Goal: Task Accomplishment & Management: Complete application form

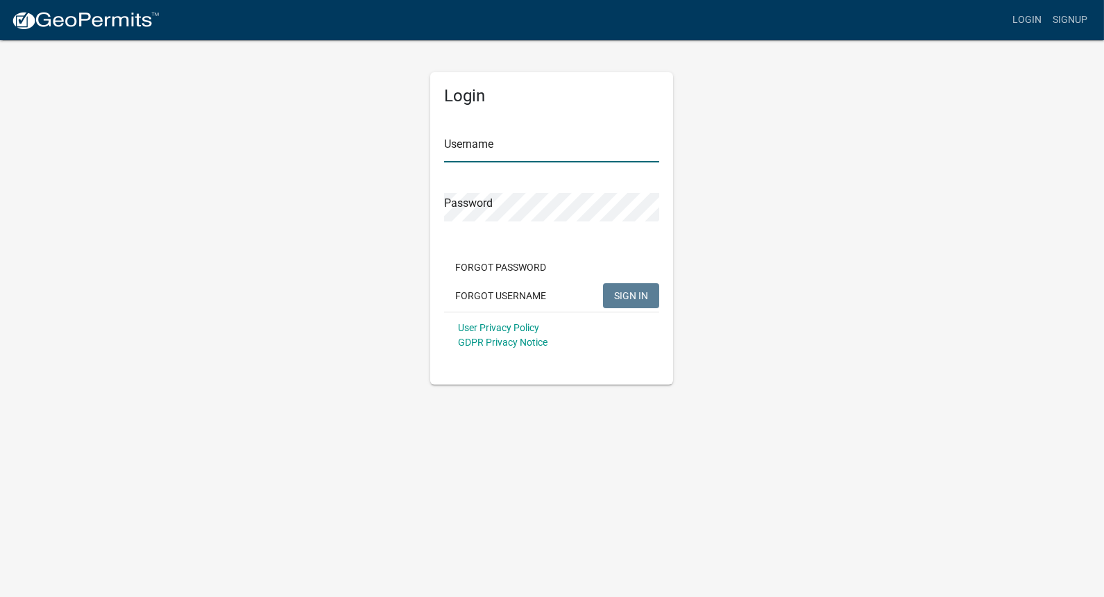
click at [502, 143] on input "Username" at bounding box center [551, 148] width 215 height 28
type input "gweigler"
click at [603, 283] on button "SIGN IN" at bounding box center [631, 295] width 56 height 25
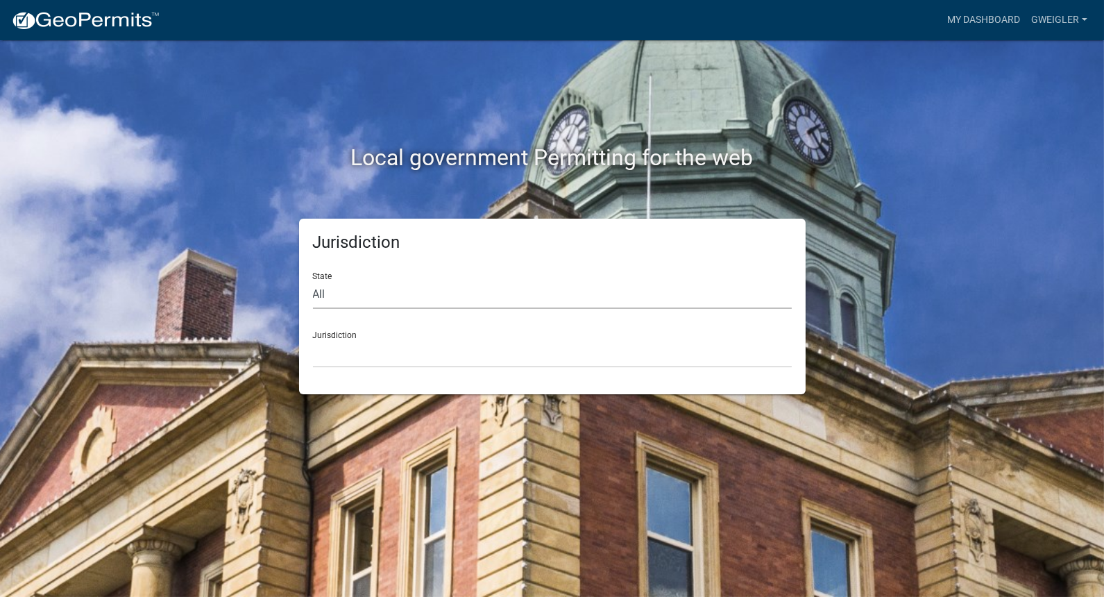
click at [313, 294] on select "All [US_STATE] [US_STATE] [US_STATE] [US_STATE] [US_STATE] [US_STATE] [US_STATE…" at bounding box center [552, 294] width 479 height 28
select select "[US_STATE]"
click at [313, 280] on select "All [US_STATE] [US_STATE] [US_STATE] [US_STATE] [US_STATE] [US_STATE] [US_STATE…" at bounding box center [552, 294] width 479 height 28
click at [353, 361] on select "[GEOGRAPHIC_DATA], [US_STATE]" at bounding box center [552, 353] width 479 height 28
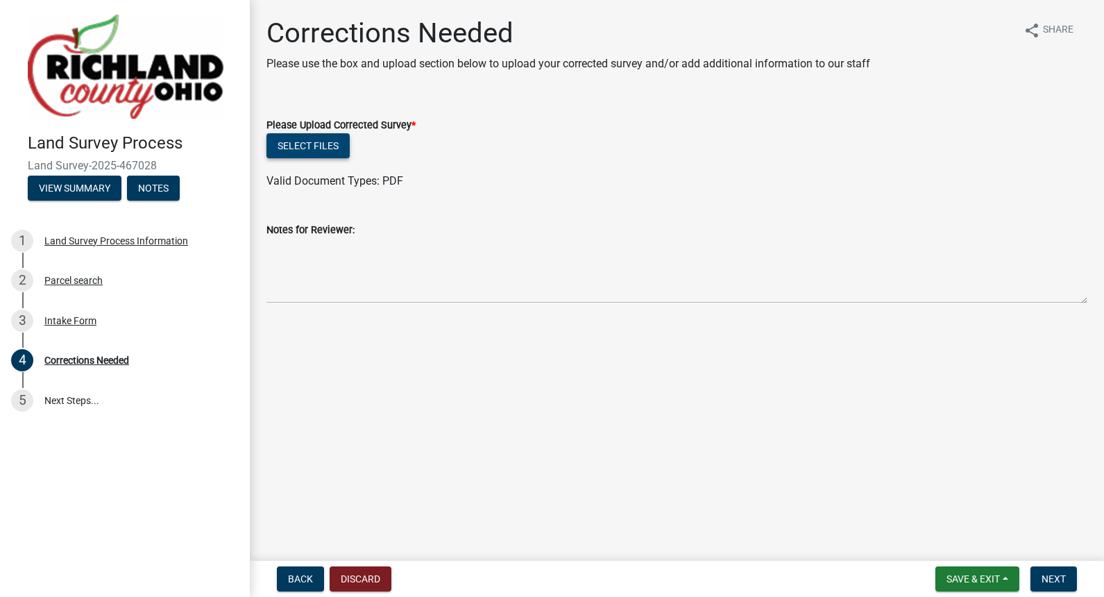
click at [307, 143] on button "Select files" at bounding box center [308, 145] width 83 height 25
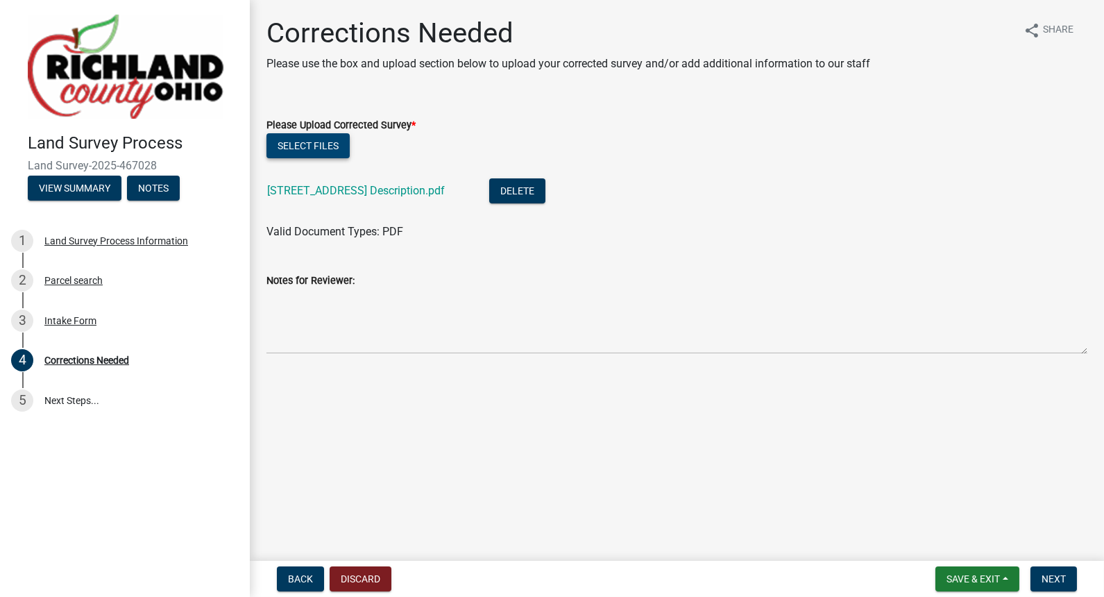
click at [328, 147] on button "Select files" at bounding box center [308, 145] width 83 height 25
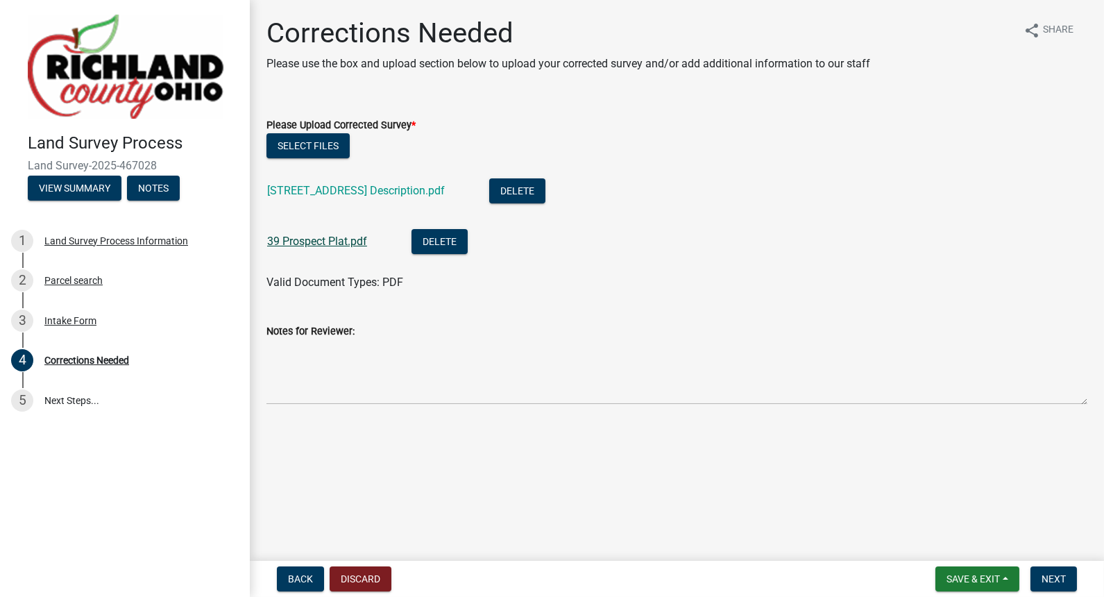
click at [328, 237] on link "39 Prospect Plat.pdf" at bounding box center [317, 241] width 100 height 13
click at [320, 188] on link "39 Prospect St Description.pdf" at bounding box center [356, 190] width 178 height 13
click at [1052, 578] on span "Next" at bounding box center [1054, 578] width 24 height 11
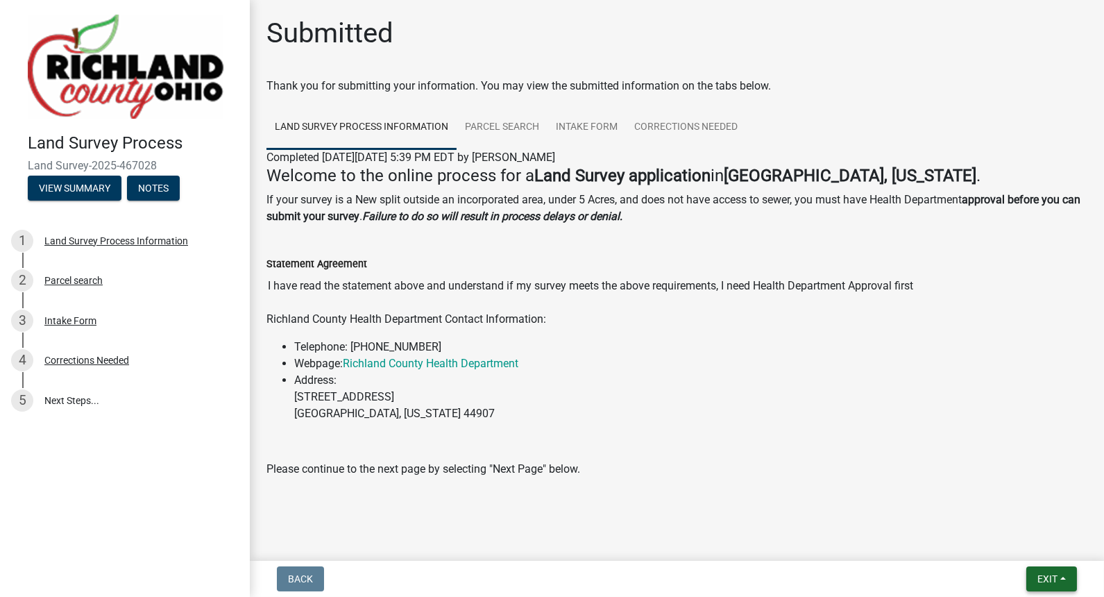
click at [1052, 578] on span "Exit" at bounding box center [1048, 578] width 20 height 11
click at [1007, 545] on button "Save & Exit" at bounding box center [1021, 542] width 111 height 33
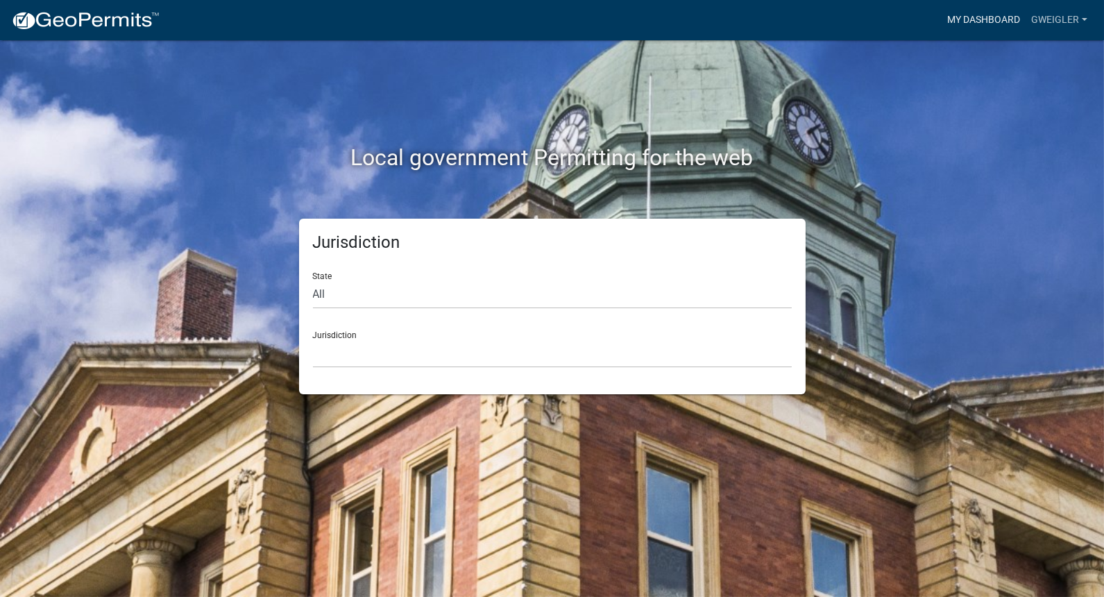
click at [986, 19] on link "My Dashboard" at bounding box center [984, 20] width 84 height 26
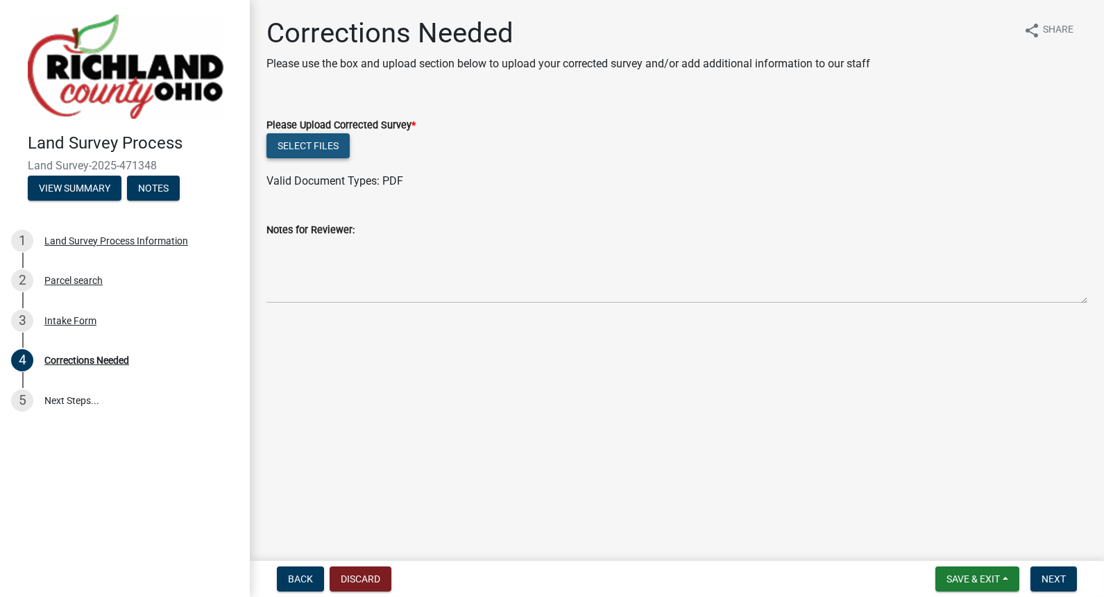
click at [323, 148] on button "Select files" at bounding box center [308, 145] width 83 height 25
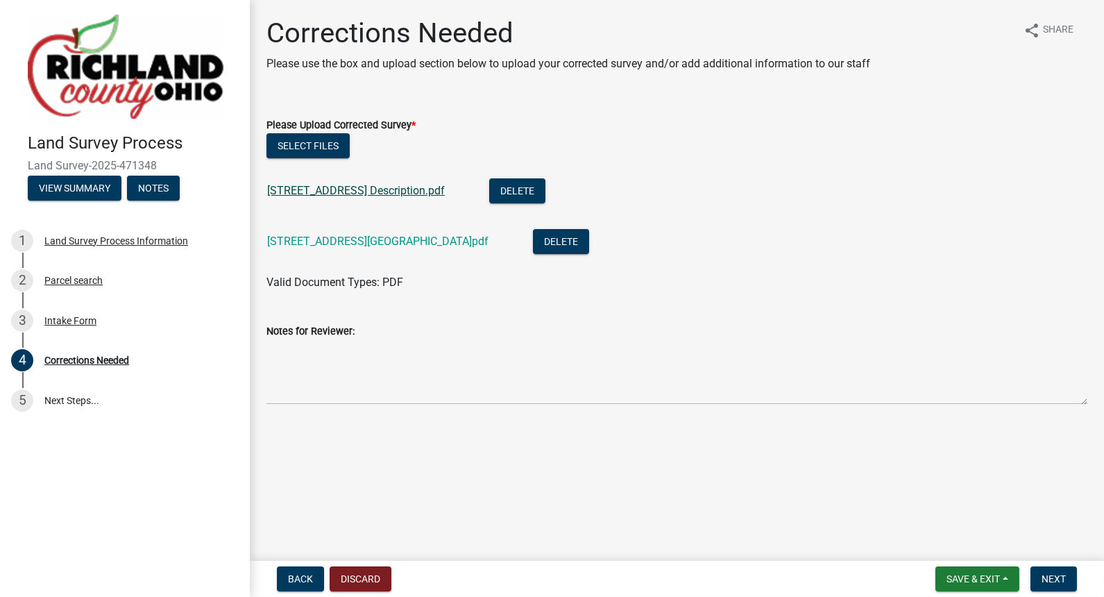
click at [337, 189] on link "[STREET_ADDRESS] Description.pdf" at bounding box center [356, 190] width 178 height 13
click at [299, 238] on link "[STREET_ADDRESS][GEOGRAPHIC_DATA]pdf" at bounding box center [377, 241] width 221 height 13
click at [533, 239] on button "Delete" at bounding box center [561, 241] width 56 height 25
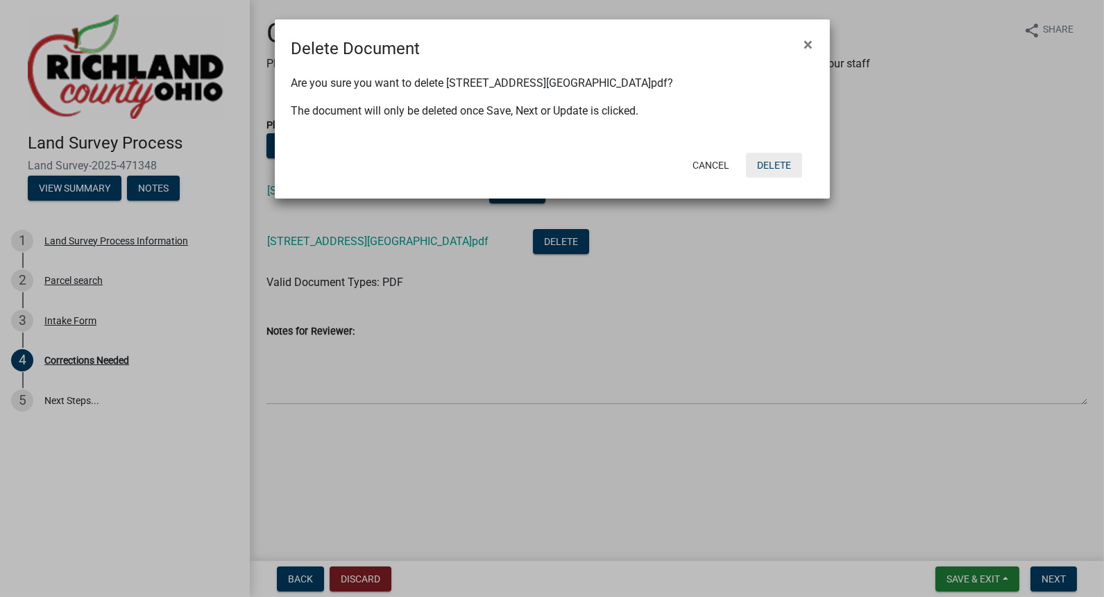
click at [767, 162] on button "Delete" at bounding box center [774, 165] width 56 height 25
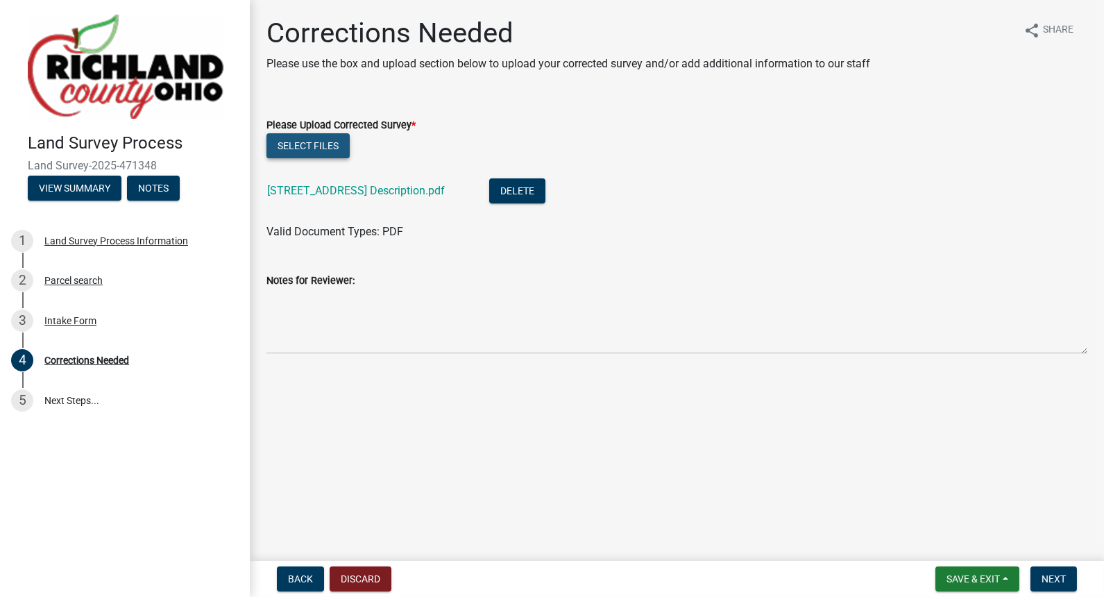
click at [324, 146] on button "Select files" at bounding box center [308, 145] width 83 height 25
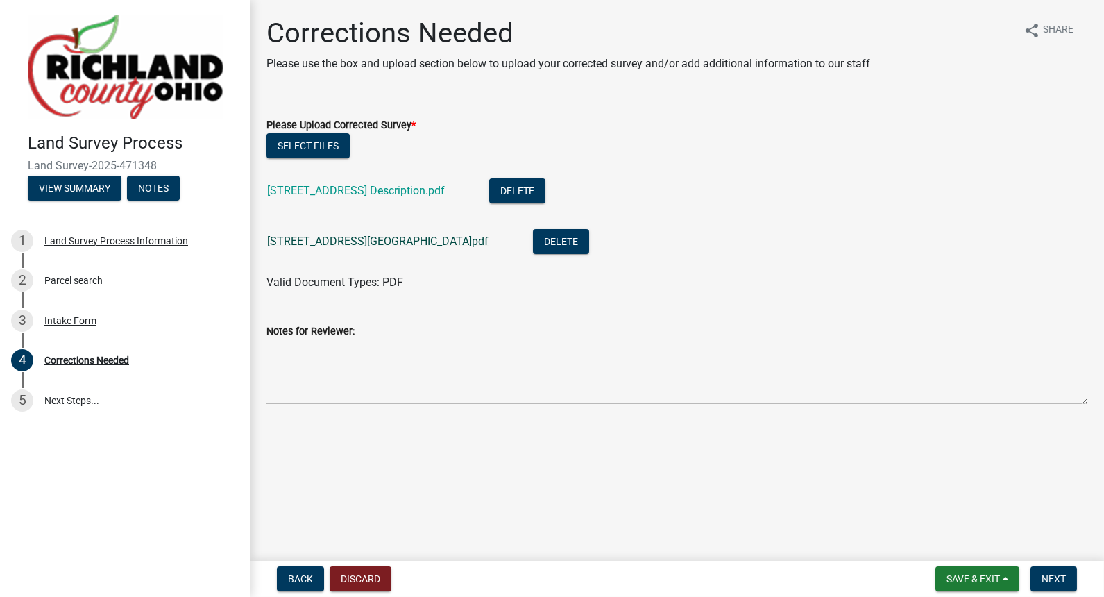
click at [351, 244] on link "[STREET_ADDRESS][GEOGRAPHIC_DATA]pdf" at bounding box center [377, 241] width 221 height 13
click at [1044, 576] on span "Next" at bounding box center [1054, 578] width 24 height 11
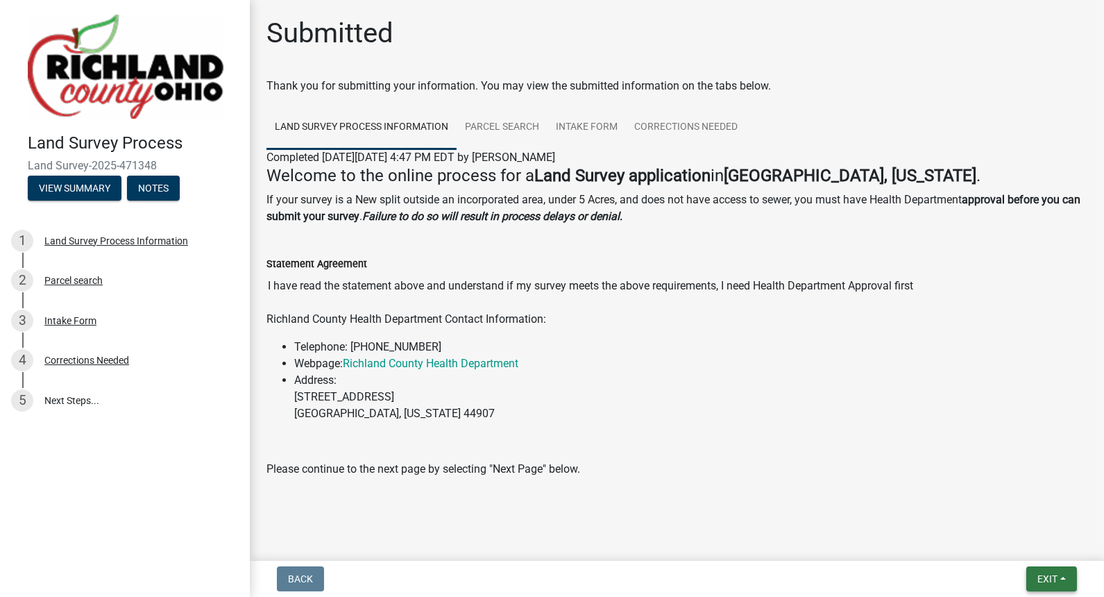
click at [1051, 574] on span "Exit" at bounding box center [1048, 578] width 20 height 11
click at [1000, 541] on button "Save & Exit" at bounding box center [1021, 542] width 111 height 33
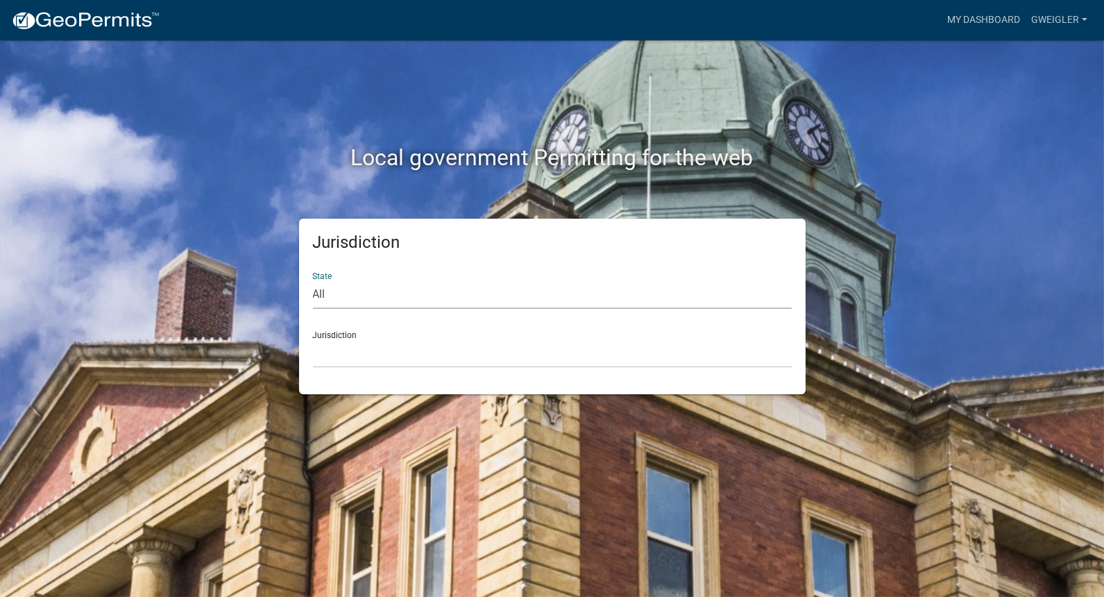
click at [422, 299] on select "All Colorado Georgia Indiana Iowa Kansas Minnesota Ohio South Carolina Wisconsin" at bounding box center [552, 294] width 479 height 28
select select "Ohio"
click at [313, 280] on select "All Colorado Georgia Indiana Iowa Kansas Minnesota Ohio South Carolina Wisconsin" at bounding box center [552, 294] width 479 height 28
click at [354, 348] on select "Richland County, Ohio" at bounding box center [552, 353] width 479 height 28
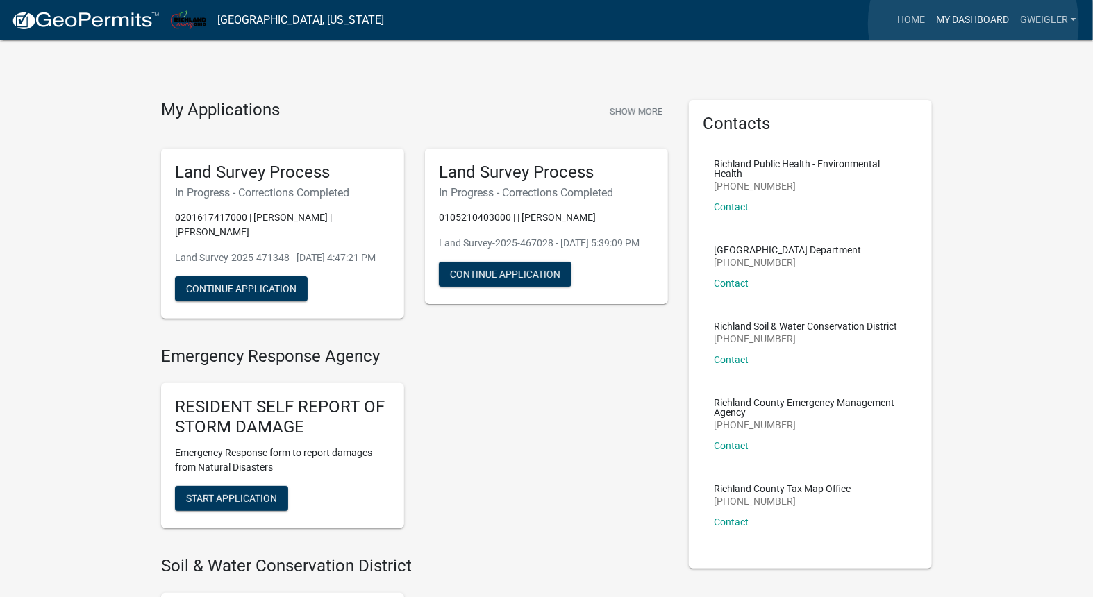
click at [973, 24] on link "My Dashboard" at bounding box center [972, 20] width 84 height 26
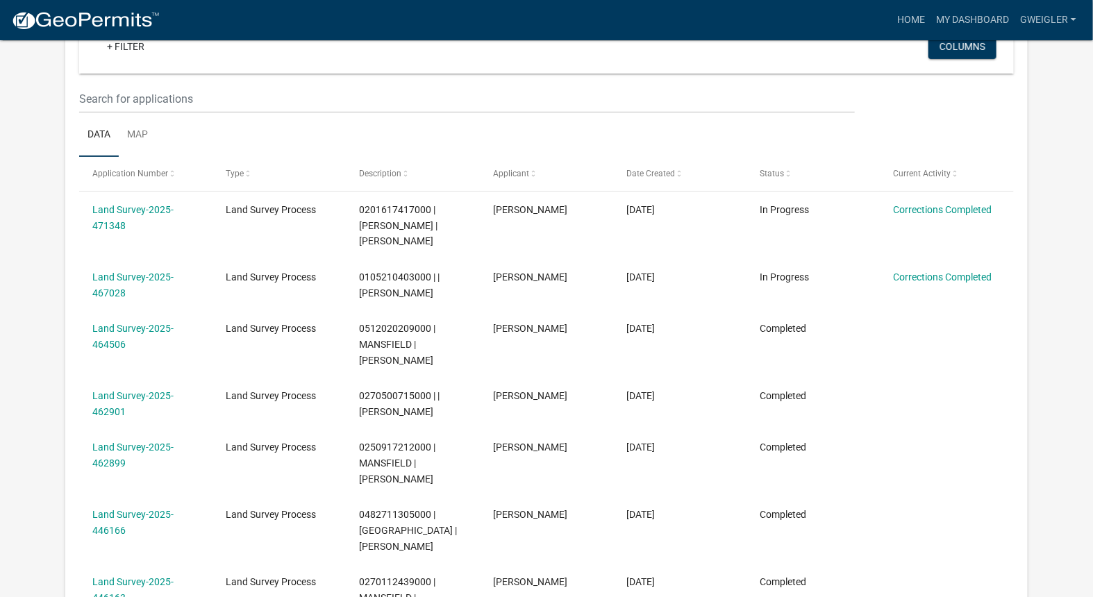
scroll to position [154, 0]
